Goal: Complete application form: Complete application form

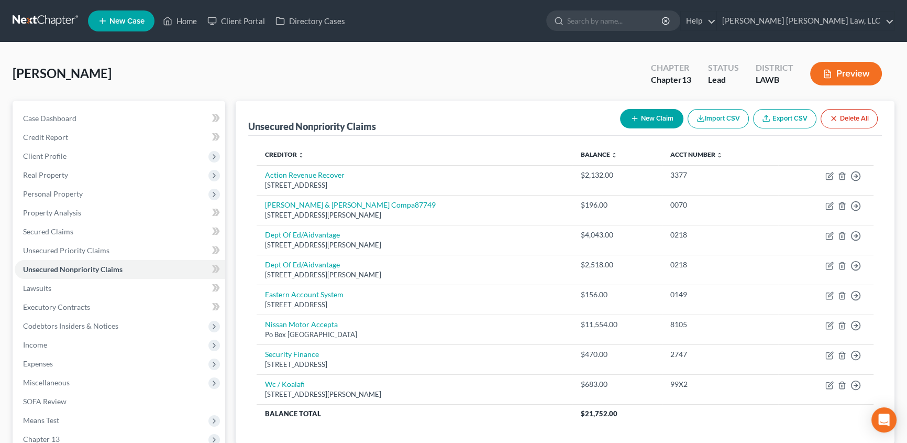
click at [53, 21] on link at bounding box center [46, 21] width 67 height 19
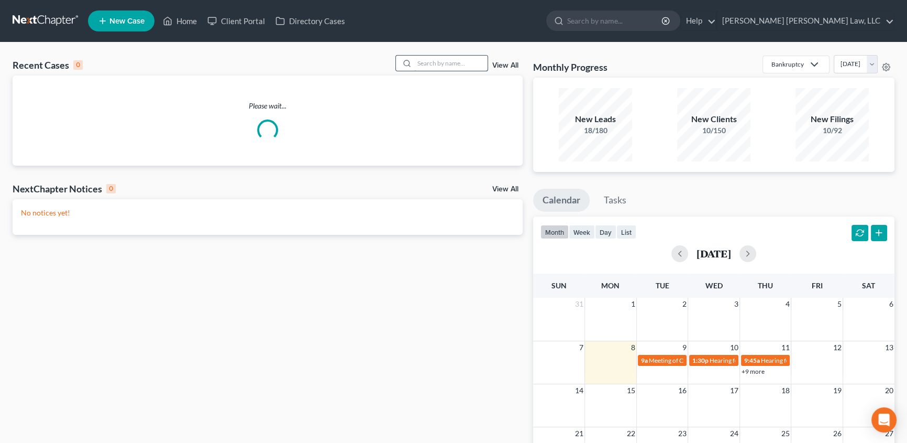
click at [451, 65] on input "search" at bounding box center [450, 63] width 73 height 15
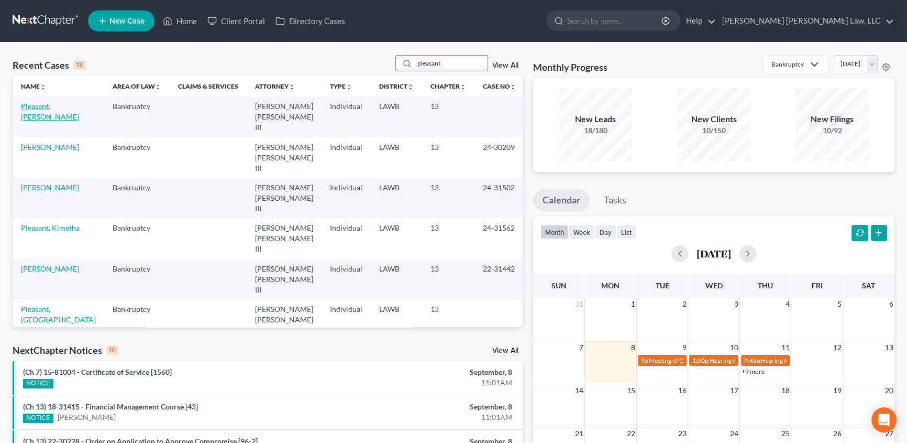
type input "pleasant"
click at [64, 107] on link "Pleasant, Chyna" at bounding box center [50, 111] width 58 height 19
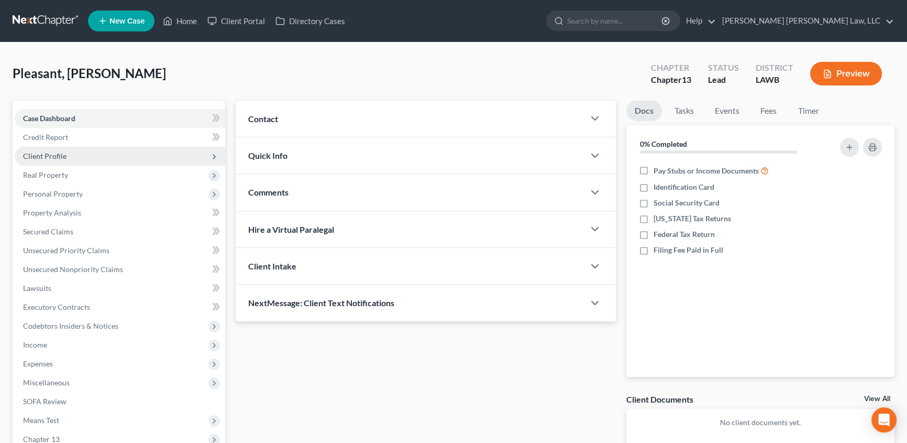
click at [42, 154] on span "Client Profile" at bounding box center [44, 155] width 43 height 9
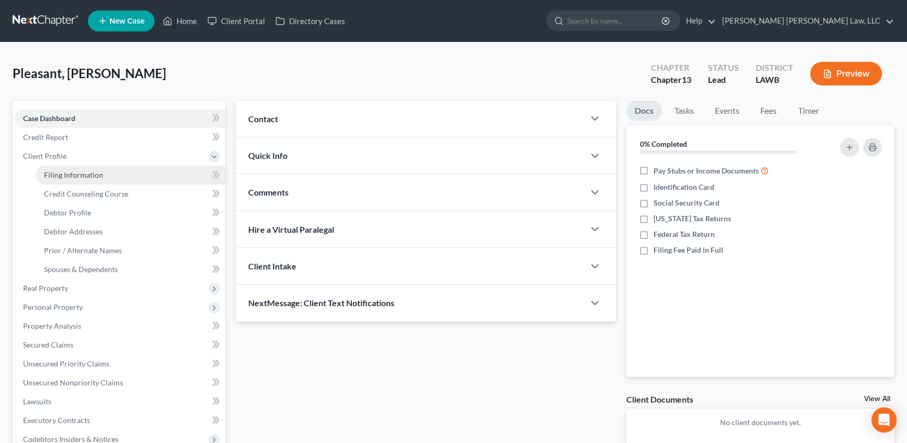
click at [79, 178] on span "Filing Information" at bounding box center [73, 174] width 59 height 9
select select "1"
select select "0"
select select "3"
select select "19"
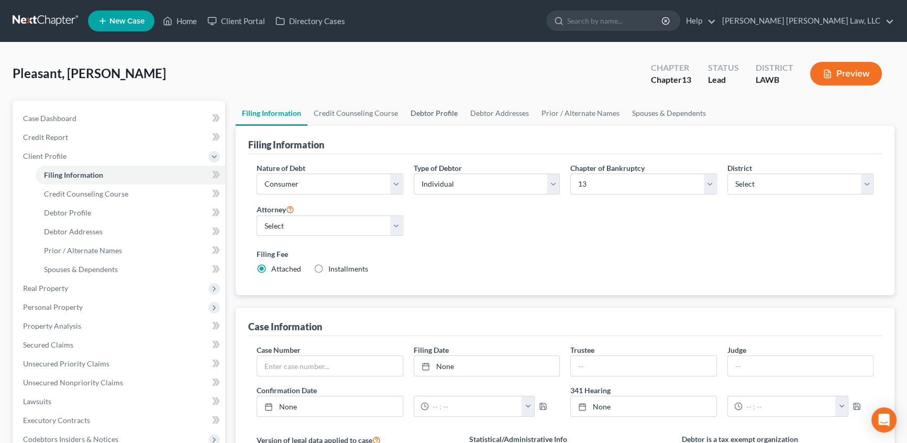
click at [426, 114] on link "Debtor Profile" at bounding box center [434, 113] width 60 height 25
select select "0"
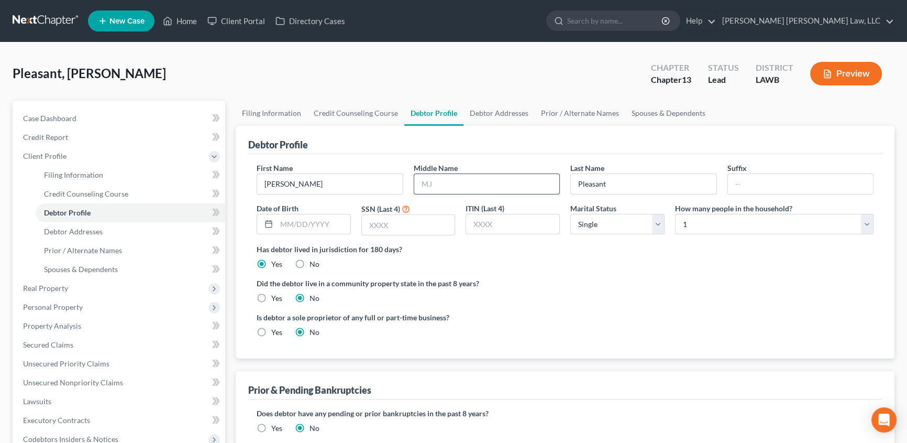
click at [435, 182] on input "text" at bounding box center [487, 184] width 146 height 20
click at [435, 182] on input "K" at bounding box center [487, 184] width 146 height 20
type input "K"
click at [693, 224] on select "Select 1 2 3 4 5 6 7 8 9 10 11 12 13 14 15 16 17 18 19 20" at bounding box center [774, 224] width 199 height 21
select select "2"
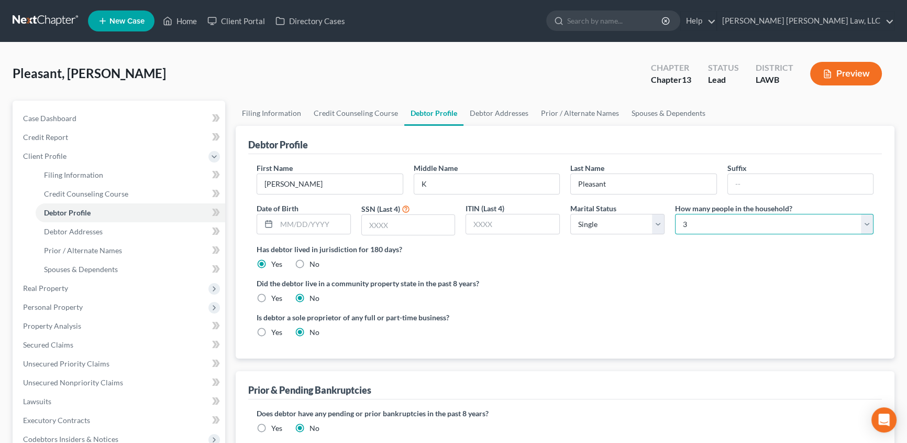
click at [675, 214] on select "Select 1 2 3 4 5 6 7 8 9 10 11 12 13 14 15 16 17 18 19 20" at bounding box center [774, 224] width 199 height 21
click at [290, 221] on input "text" at bounding box center [314, 224] width 74 height 20
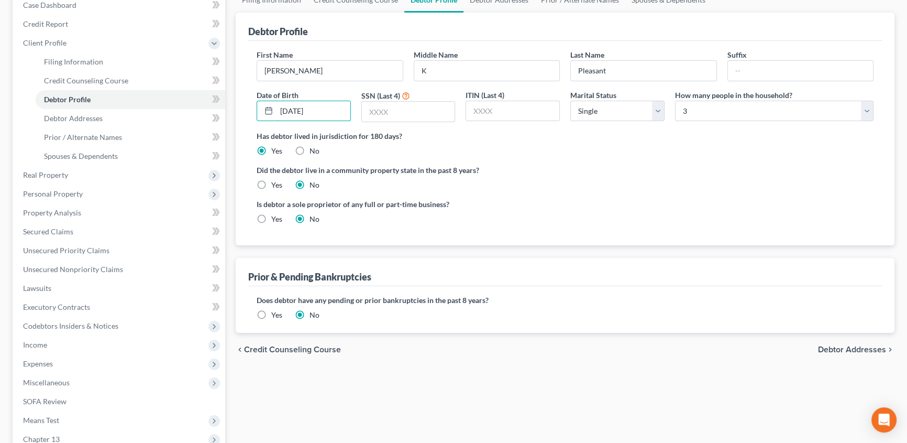
scroll to position [95, 0]
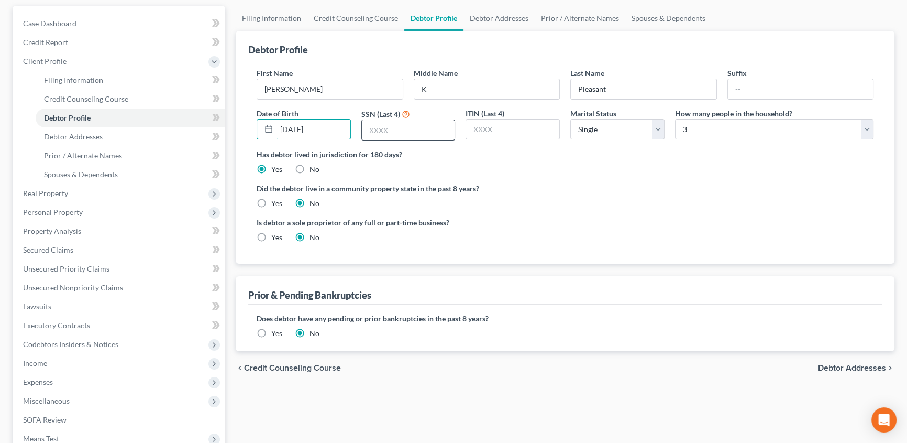
type input "08/14/1996"
click at [385, 123] on input "text" at bounding box center [408, 130] width 93 height 20
type input "8994"
click at [271, 198] on label "Yes" at bounding box center [276, 203] width 11 height 10
click at [276, 198] on input "Yes" at bounding box center [279, 201] width 7 height 7
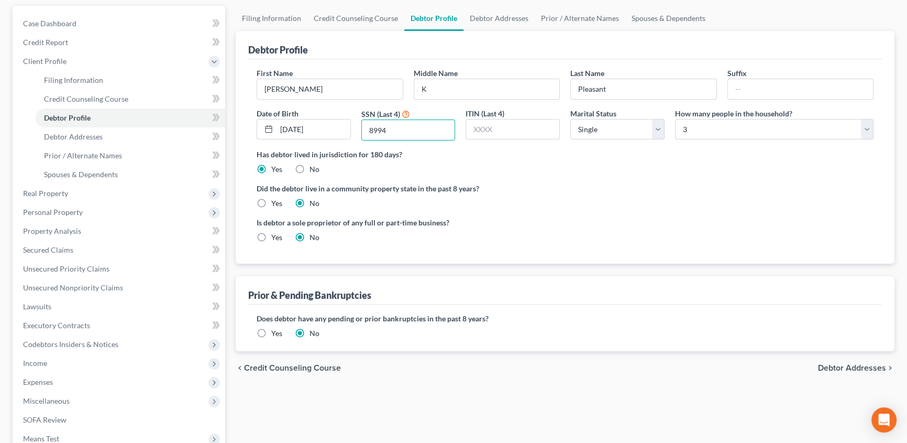
radio input "true"
radio input "false"
click at [630, 17] on link "Spouses & Dependents" at bounding box center [669, 18] width 86 height 25
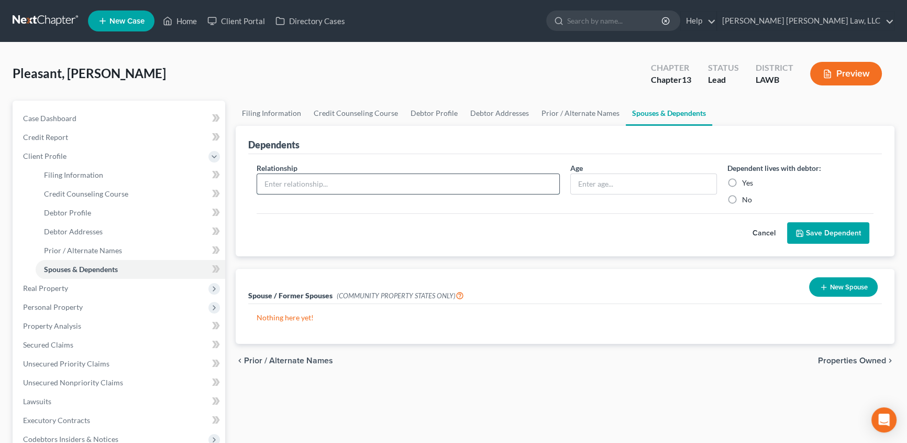
click at [283, 183] on input "text" at bounding box center [408, 184] width 302 height 20
type input "Son"
click at [608, 186] on input "text" at bounding box center [644, 184] width 146 height 20
type input "4"
click at [742, 179] on label "Yes" at bounding box center [747, 183] width 11 height 10
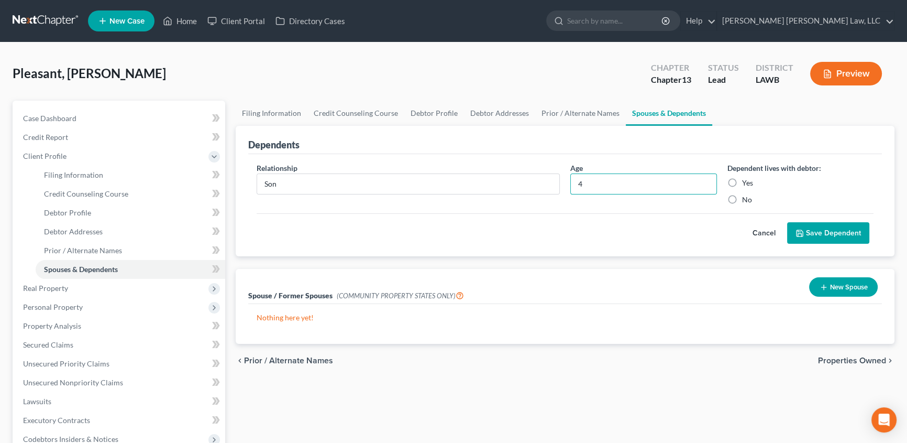
click at [747, 179] on input "Yes" at bounding box center [750, 181] width 7 height 7
radio input "true"
click at [813, 228] on button "Save Dependent" at bounding box center [828, 233] width 82 height 22
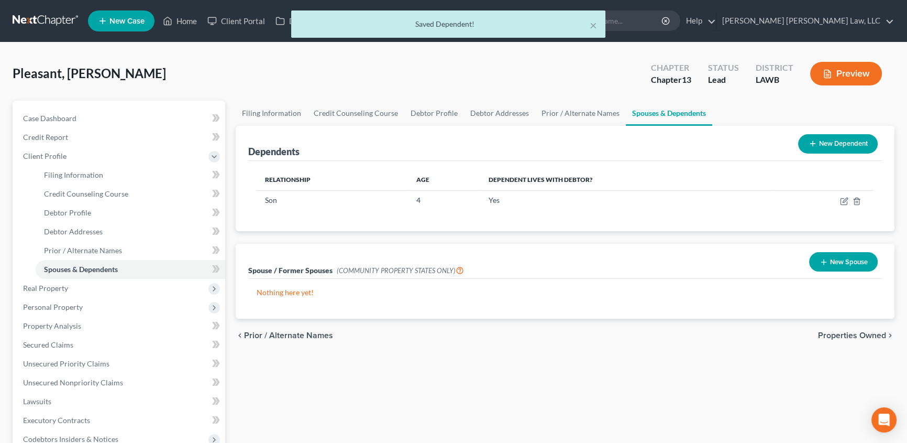
click at [829, 139] on button "New Dependent" at bounding box center [838, 143] width 80 height 19
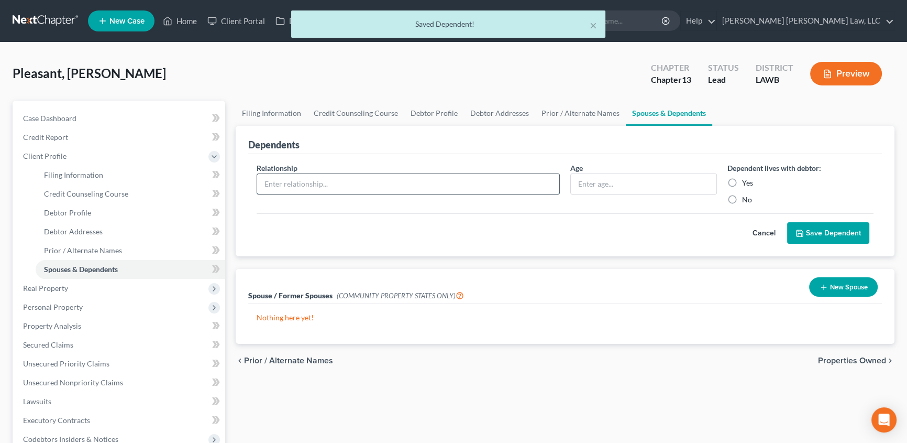
click at [397, 179] on input "text" at bounding box center [408, 184] width 302 height 20
type input "Son"
click at [611, 183] on input "text" at bounding box center [644, 184] width 146 height 20
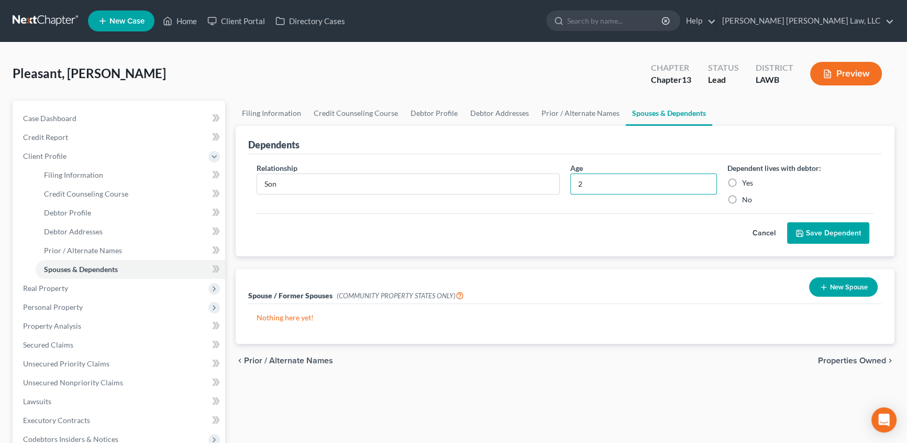
type input "2"
click at [742, 181] on label "Yes" at bounding box center [747, 183] width 11 height 10
click at [747, 181] on input "Yes" at bounding box center [750, 181] width 7 height 7
radio input "true"
click at [806, 223] on button "Save Dependent" at bounding box center [828, 233] width 82 height 22
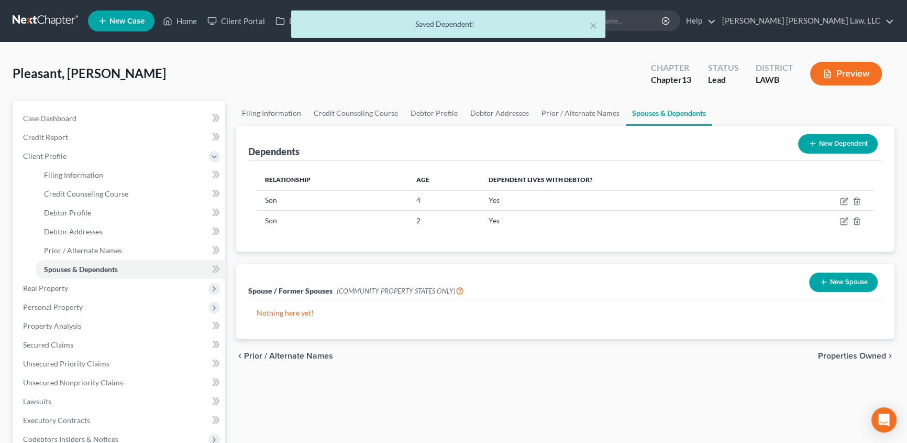
click at [811, 235] on div "Relationship Age Dependent lives with debtor? Son 4 Yes Son 2 Yes" at bounding box center [565, 206] width 634 height 91
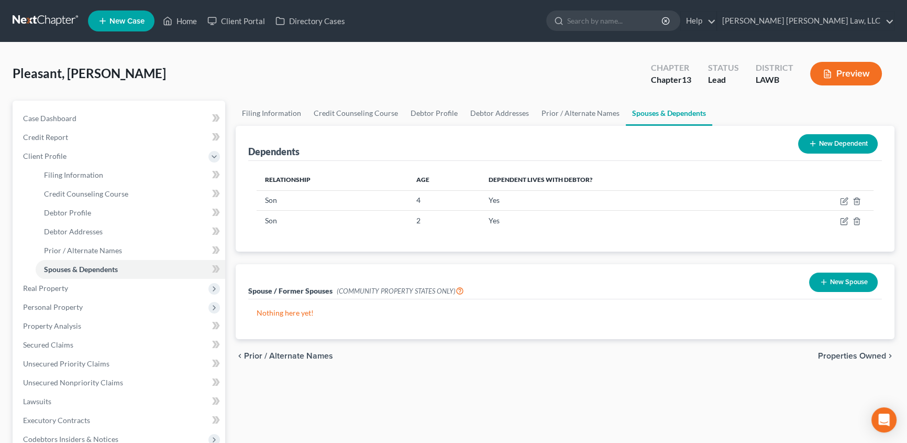
click at [41, 6] on nav "Home New Case Client Portal Directory Cases E. Orum Young Law, LLC snolan@eorum…" at bounding box center [453, 21] width 907 height 42
click at [48, 21] on link at bounding box center [46, 21] width 67 height 19
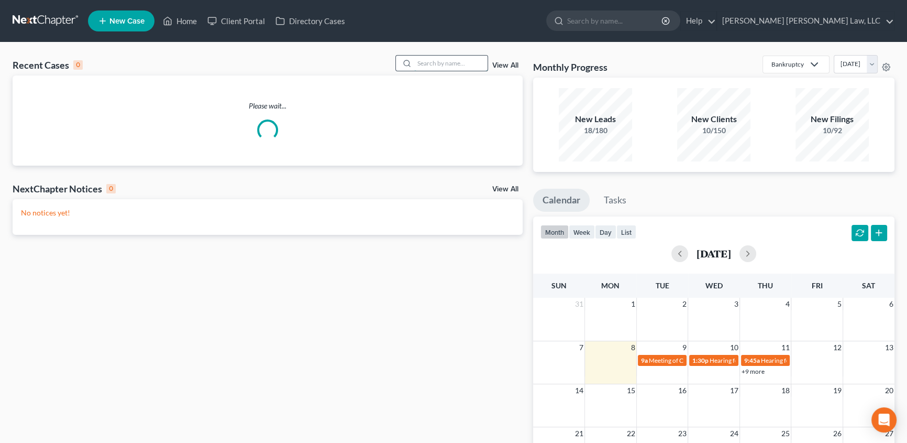
click at [433, 62] on input "search" at bounding box center [450, 63] width 73 height 15
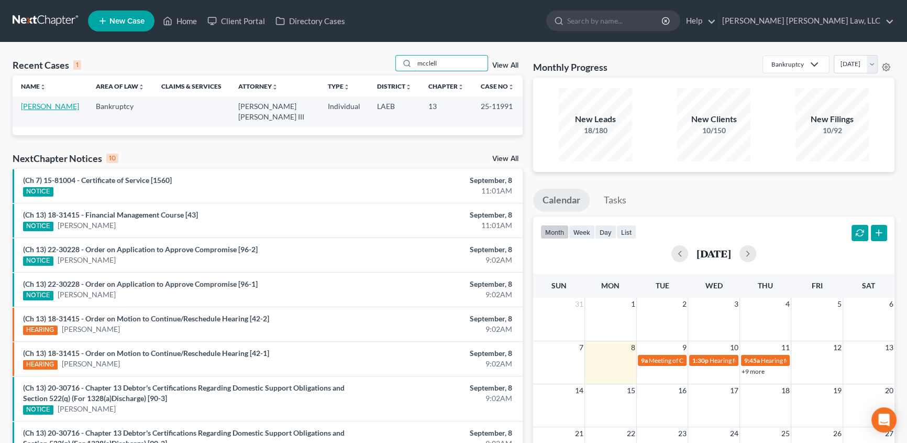
type input "mcclell"
click at [62, 105] on link "McClellan, Doris" at bounding box center [50, 106] width 58 height 9
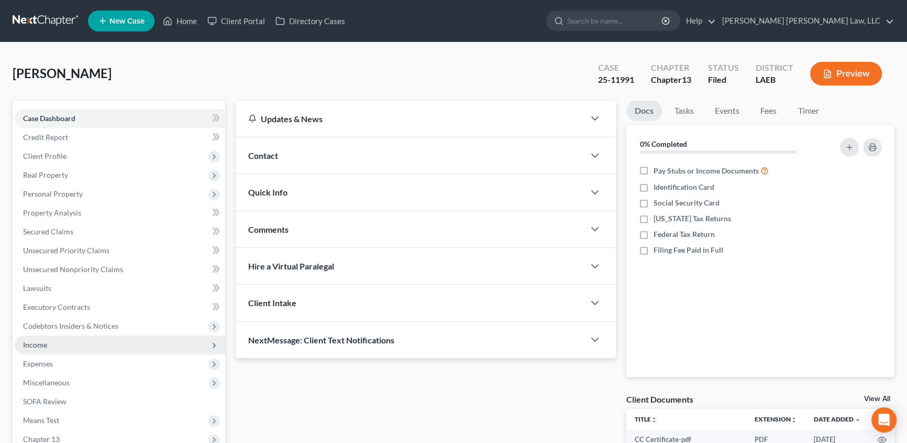
click at [37, 342] on span "Income" at bounding box center [35, 344] width 24 height 9
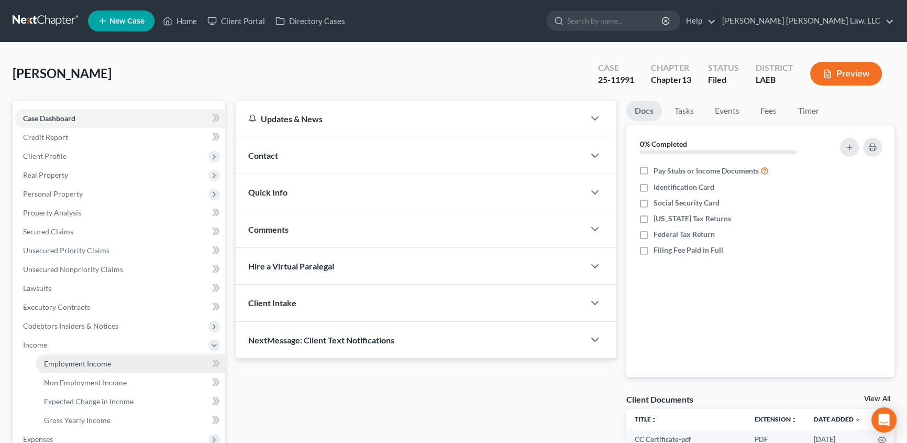
click at [54, 359] on span "Employment Income" at bounding box center [77, 363] width 67 height 9
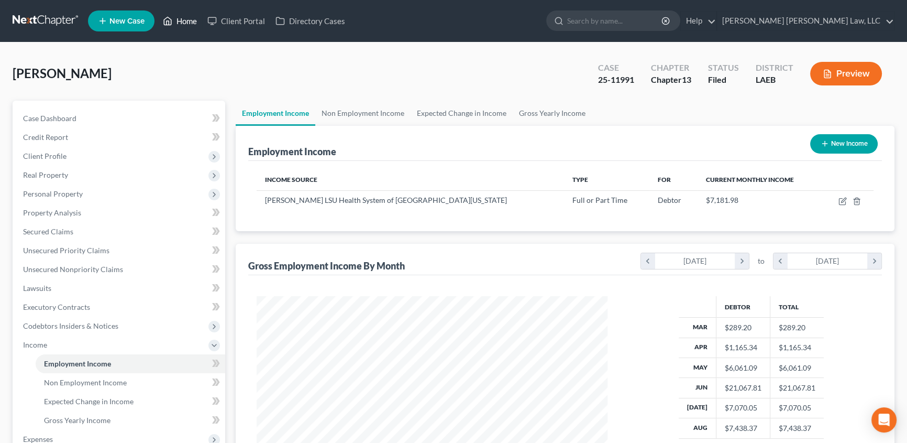
click at [189, 21] on link "Home" at bounding box center [180, 21] width 45 height 19
